Goal: Information Seeking & Learning: Learn about a topic

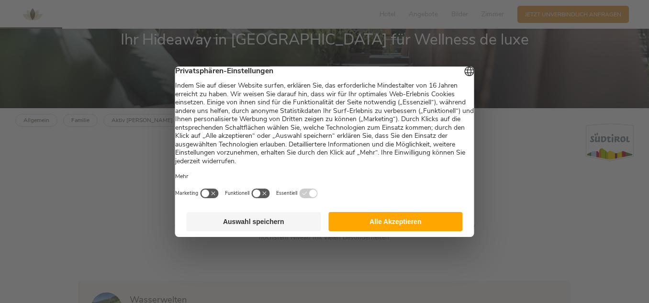
click at [392, 220] on button "Alle Akzeptieren" at bounding box center [395, 221] width 135 height 19
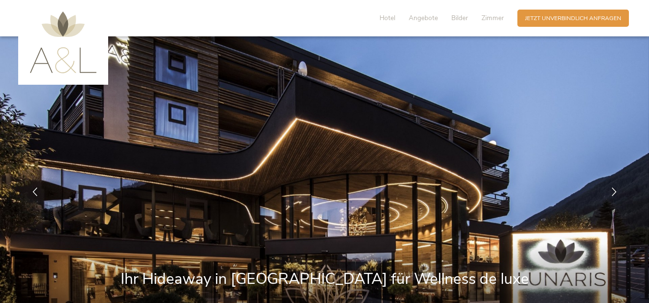
click at [476, 19] on div "Hotel Angebote Bilder Zimmer" at bounding box center [443, 18] width 147 height 17
click at [479, 21] on div "Hotel Angebote Bilder Zimmer" at bounding box center [443, 18] width 147 height 17
click at [488, 19] on span "Zimmer" at bounding box center [493, 17] width 23 height 9
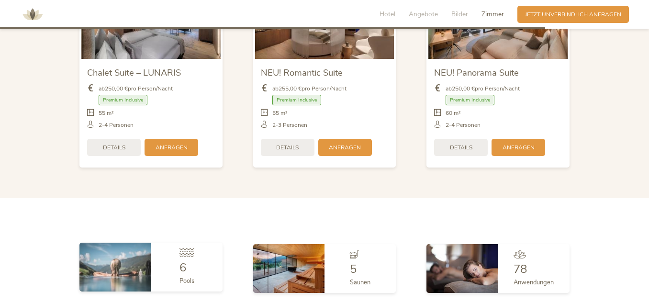
scroll to position [1949, 0]
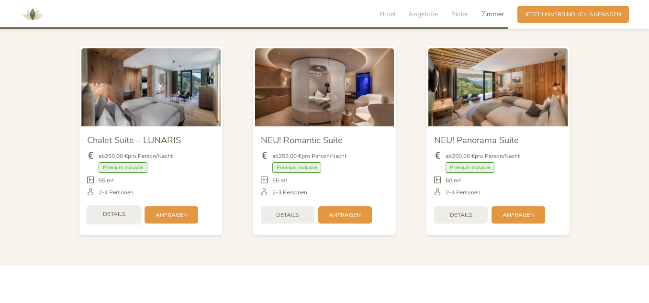
click at [128, 217] on div "Details" at bounding box center [114, 213] width 54 height 17
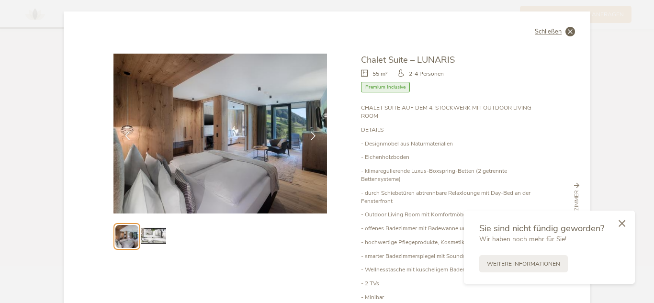
click at [565, 30] on icon at bounding box center [570, 32] width 10 height 10
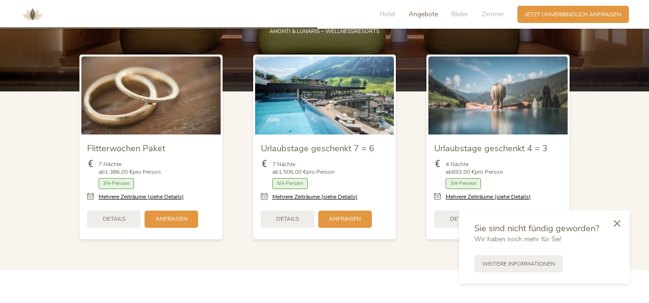
scroll to position [944, 0]
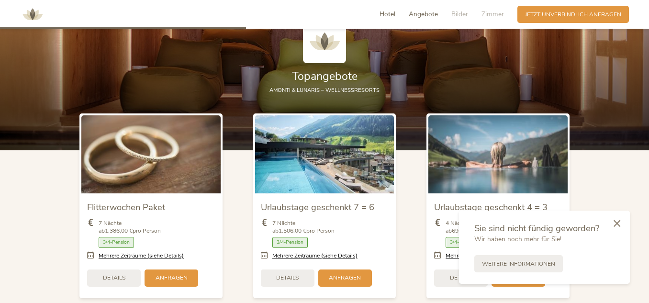
click at [384, 14] on span "Hotel" at bounding box center [388, 14] width 16 height 9
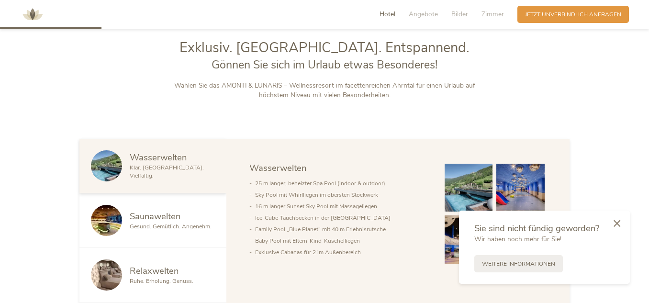
scroll to position [429, 0]
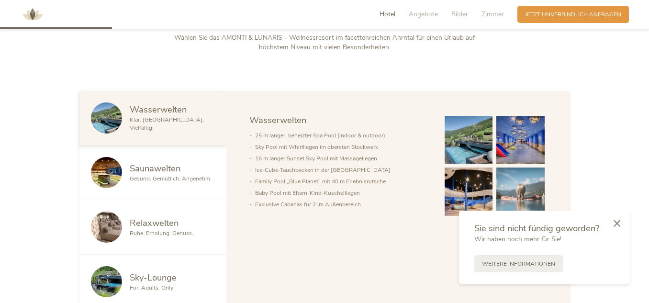
click at [158, 169] on span "Saunawelten" at bounding box center [155, 168] width 51 height 12
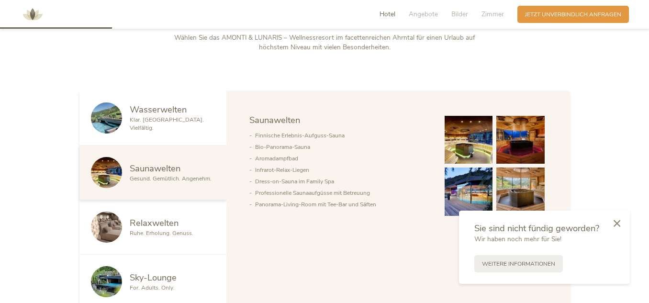
click at [166, 126] on span "Klar. [GEOGRAPHIC_DATA]. Vielfältig." at bounding box center [167, 124] width 74 height 16
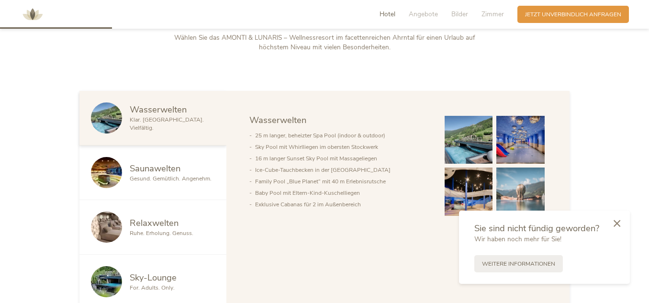
click at [166, 156] on div "Saunawelten Gesund. Gemütlich. Angenehm." at bounding box center [152, 173] width 147 height 55
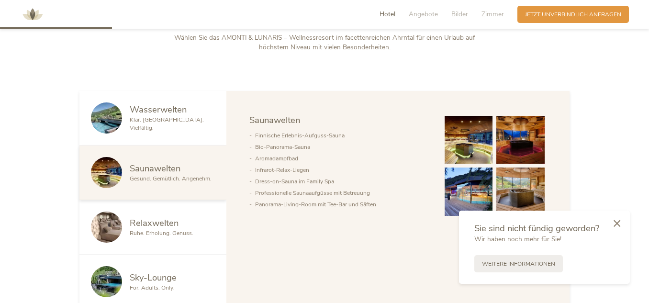
click at [162, 230] on span "Ruhe. Erholung. Genuss." at bounding box center [162, 233] width 64 height 8
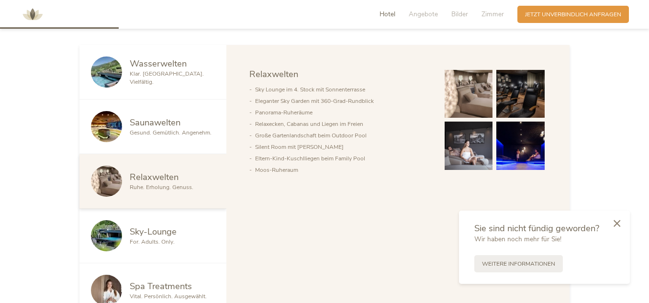
scroll to position [525, 0]
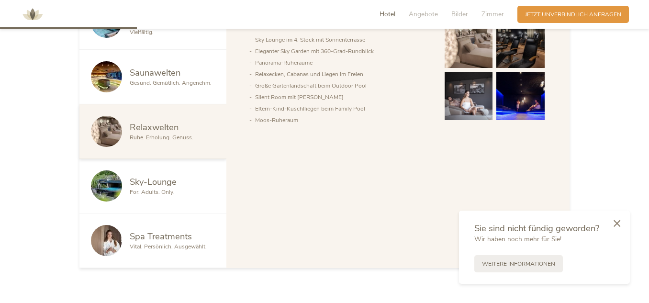
click at [158, 181] on span "Sky-Lounge" at bounding box center [153, 182] width 47 height 12
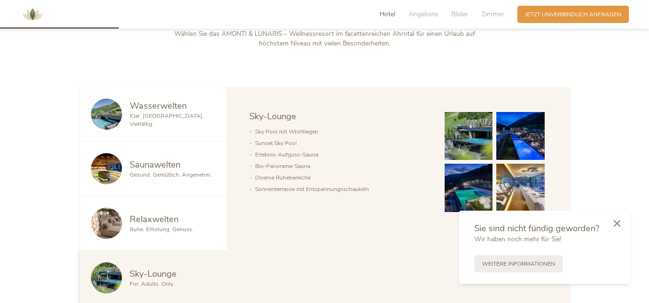
scroll to position [429, 0]
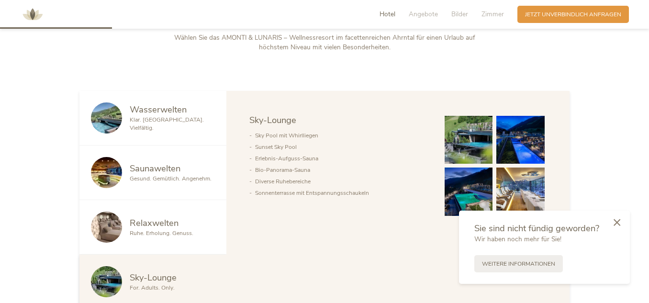
click at [616, 221] on icon at bounding box center [617, 222] width 7 height 7
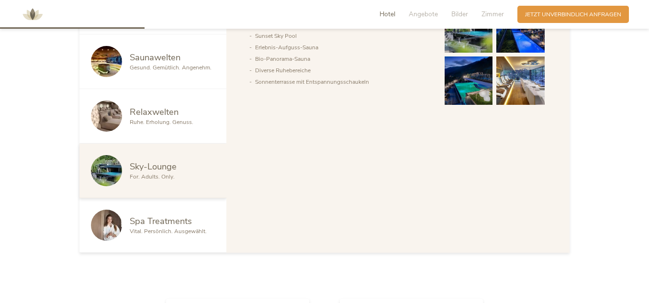
scroll to position [525, 0]
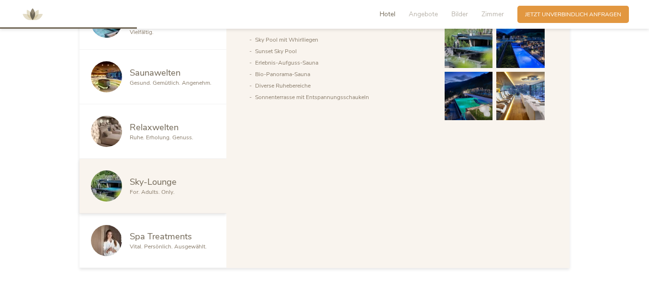
click at [156, 239] on span "Spa Treatments" at bounding box center [161, 236] width 62 height 12
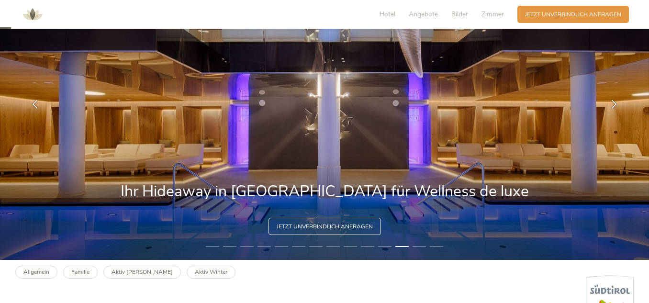
scroll to position [96, 0]
